Goal: Information Seeking & Learning: Understand process/instructions

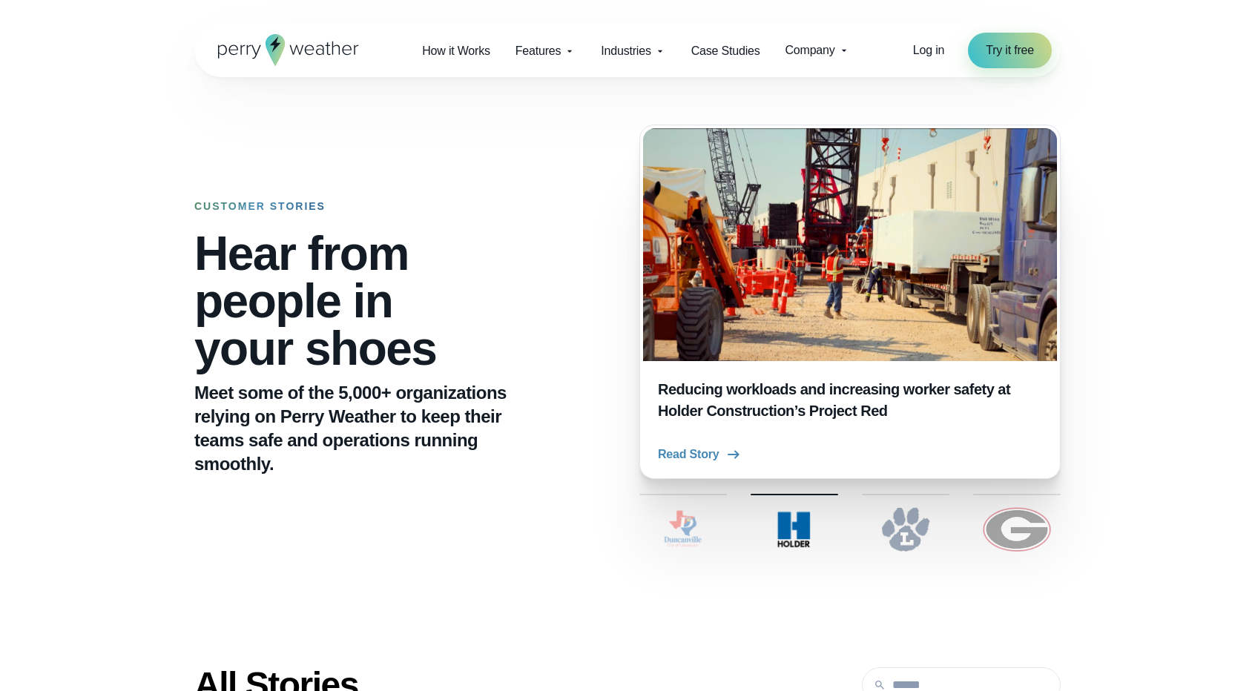
click at [249, 50] on icon at bounding box center [288, 50] width 141 height 32
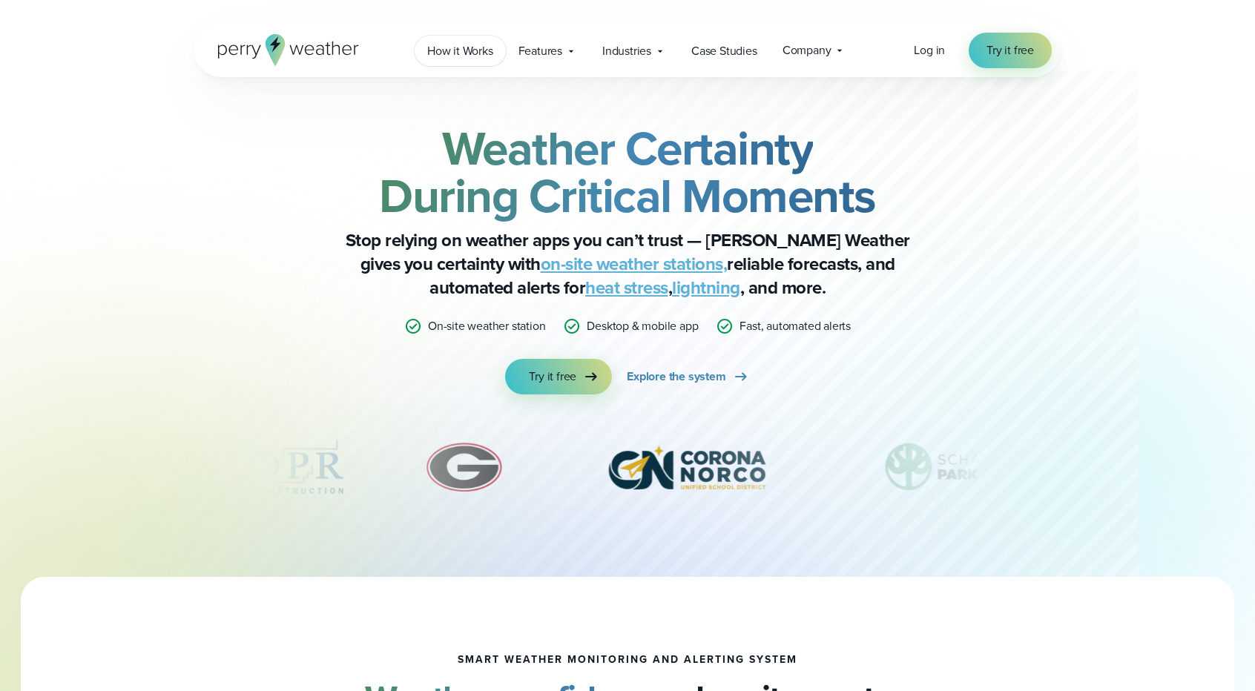
click at [473, 59] on span "How it Works" at bounding box center [460, 51] width 66 height 18
